Goal: Task Accomplishment & Management: Complete application form

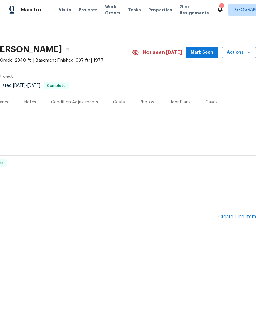
scroll to position [0, 91]
click at [236, 215] on div "Create Line Item" at bounding box center [237, 217] width 38 height 6
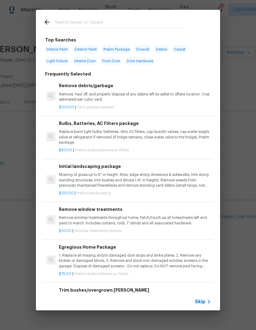
click at [131, 19] on input "text" at bounding box center [120, 22] width 130 height 9
type input "Lan"
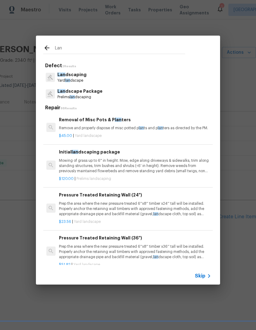
click at [98, 96] on p "Prelims lan dscaping" at bounding box center [79, 97] width 45 height 5
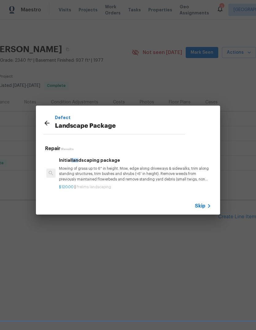
click at [115, 179] on p "Mowing of grass up to 6" in height. Mow, edge along driveways & sidewalks, trim…" at bounding box center [135, 174] width 152 height 16
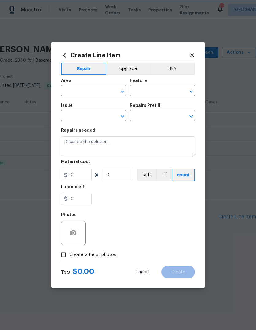
type input "Home Readiness Packages"
type input "Landscape Package"
type input "Initial landscaping package $120.00"
type textarea "Mowing of grass up to 6" in height. Mow, edge along driveways & sidewalks, trim…"
type input "120"
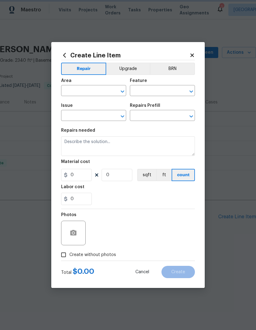
type input "1"
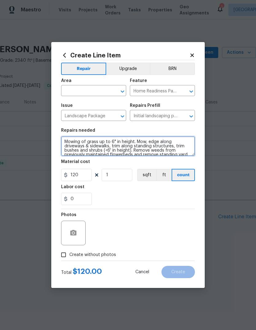
click at [178, 150] on textarea "Mowing of grass up to 6" in height. Mow, edge along driveways & sidewalks, trim…" at bounding box center [128, 146] width 134 height 20
click at [177, 142] on textarea "Mowing of grass up to 6" in height. Mow, edge along driveways & sidewalks, trim…" at bounding box center [128, 146] width 134 height 20
click at [173, 147] on textarea "Mowing of grass up to 6" in height. Mow, edge along driveways & sidewalks, trim…" at bounding box center [128, 146] width 134 height 20
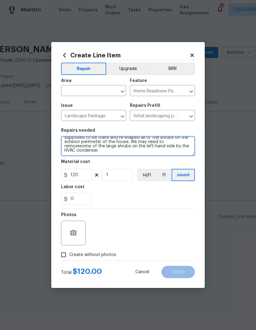
scroll to position [21, 0]
click at [179, 141] on textarea "Full cleanup of garden beds in front and back. Back along the side of the house…" at bounding box center [128, 146] width 134 height 20
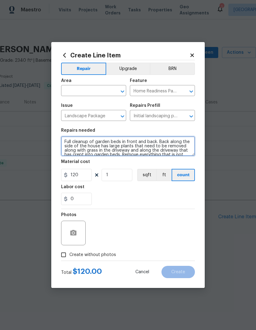
scroll to position [0, 0]
type textarea "Full cleanup of garden beds in front and back. Back along the side of the house…"
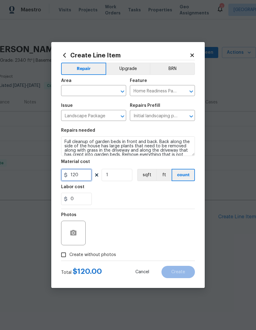
click at [86, 170] on input "120" at bounding box center [76, 175] width 31 height 12
click at [119, 176] on input "1" at bounding box center [117, 175] width 31 height 12
type input "3"
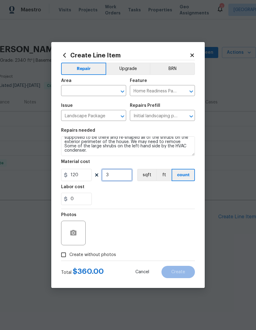
scroll to position [21, 0]
click at [99, 153] on textarea "Full cleanup of garden beds in front and back. Back along the side of the house…" at bounding box center [128, 146] width 134 height 20
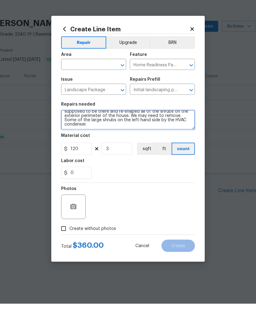
scroll to position [30, 0]
type textarea "Full cleanup of garden beds in front and back. Back along the side of the house…"
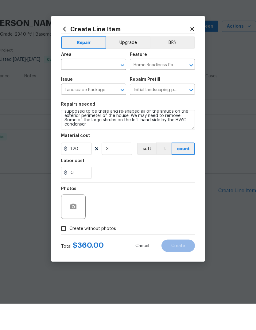
click at [100, 87] on input "text" at bounding box center [85, 92] width 48 height 10
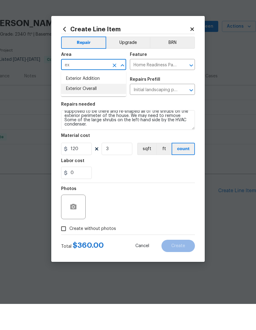
click at [101, 110] on li "Exterior Overall" at bounding box center [93, 115] width 65 height 10
type input "Exterior Overall"
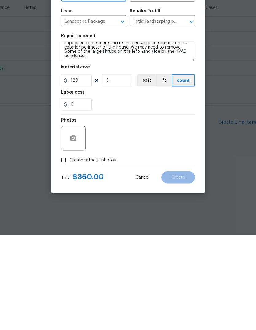
click at [61, 249] on input "Create without photos" at bounding box center [64, 255] width 12 height 12
checkbox input "true"
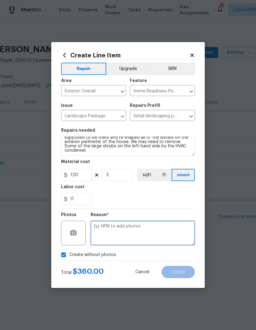
click at [135, 236] on textarea at bounding box center [143, 233] width 104 height 25
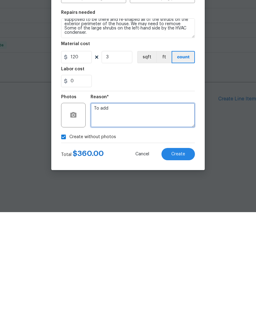
type textarea "To add"
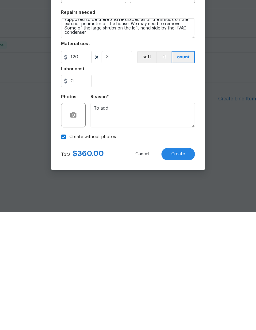
click at [183, 270] on span "Create" at bounding box center [178, 272] width 14 height 5
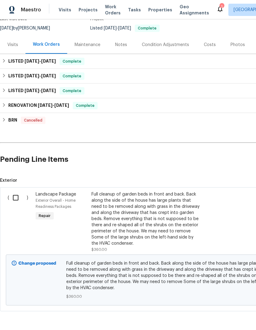
scroll to position [57, 0]
click at [15, 197] on input "checkbox" at bounding box center [18, 197] width 18 height 13
checkbox input "true"
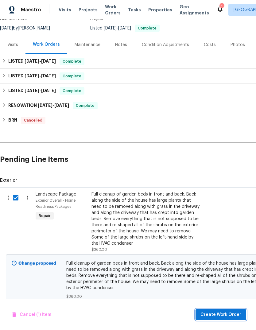
click at [228, 310] on button "Create Work Order" at bounding box center [221, 314] width 51 height 11
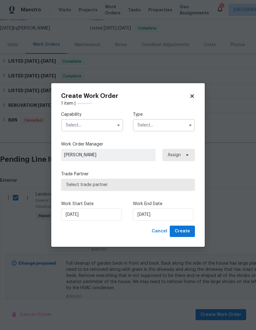
click at [99, 123] on input "text" at bounding box center [92, 125] width 62 height 12
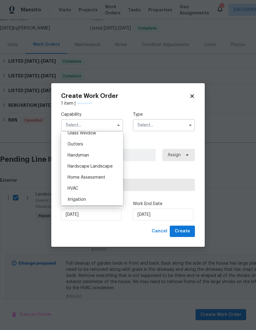
scroll to position [321, 0]
click at [115, 168] on div "Hardscape Landscape" at bounding box center [92, 166] width 59 height 11
type input "Hardscape Landscape"
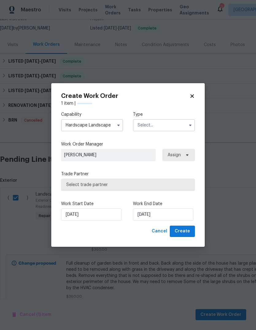
click at [172, 126] on input "text" at bounding box center [164, 125] width 62 height 12
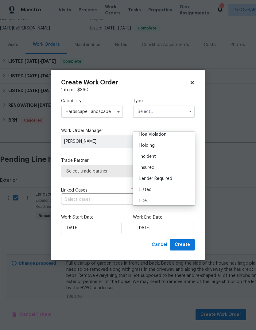
scroll to position [21, 0]
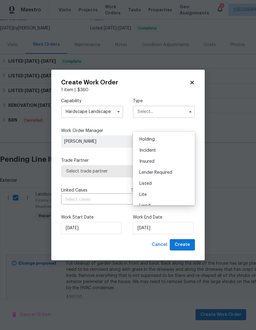
click at [155, 183] on div "Listed" at bounding box center [163, 183] width 59 height 11
type input "Listed"
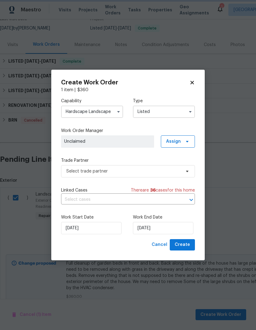
scroll to position [0, 0]
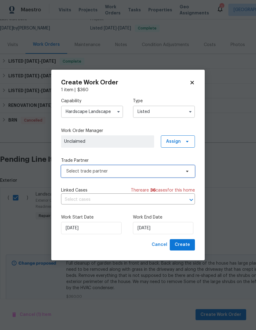
click at [122, 172] on span "Select trade partner" at bounding box center [123, 171] width 115 height 6
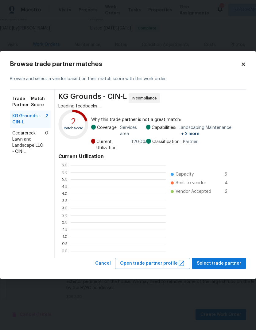
scroll to position [86, 95]
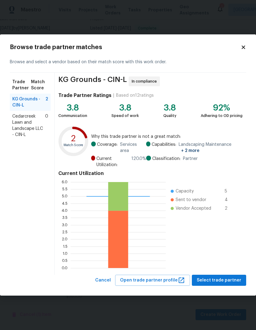
click at [226, 260] on ul "Capacity 5 Sent to vendor 4 Vendor Accepted 2" at bounding box center [203, 225] width 74 height 86
click at [231, 277] on span "Select trade partner" at bounding box center [219, 281] width 45 height 8
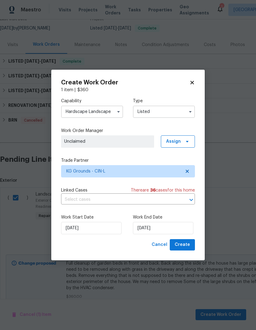
click at [169, 221] on div "Work End Date [DATE]" at bounding box center [164, 224] width 62 height 20
click at [173, 228] on input "[DATE]" at bounding box center [163, 228] width 60 height 12
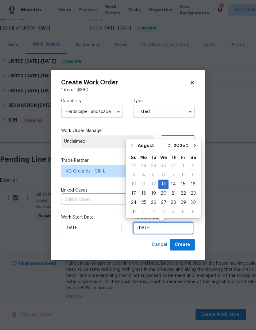
scroll to position [5, 0]
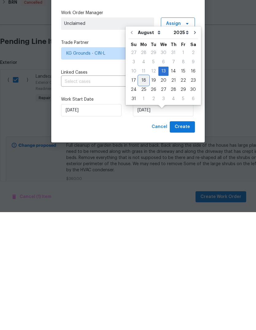
click at [142, 194] on div "18" at bounding box center [144, 198] width 10 height 9
type input "[DATE]"
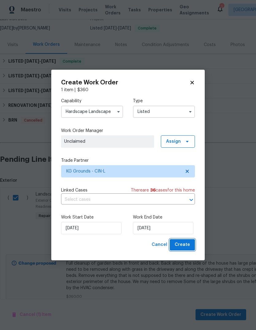
click at [189, 242] on span "Create" at bounding box center [182, 245] width 15 height 8
checkbox input "false"
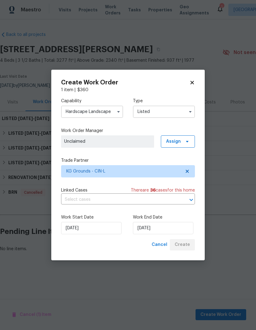
scroll to position [0, 0]
